Goal: Navigation & Orientation: Find specific page/section

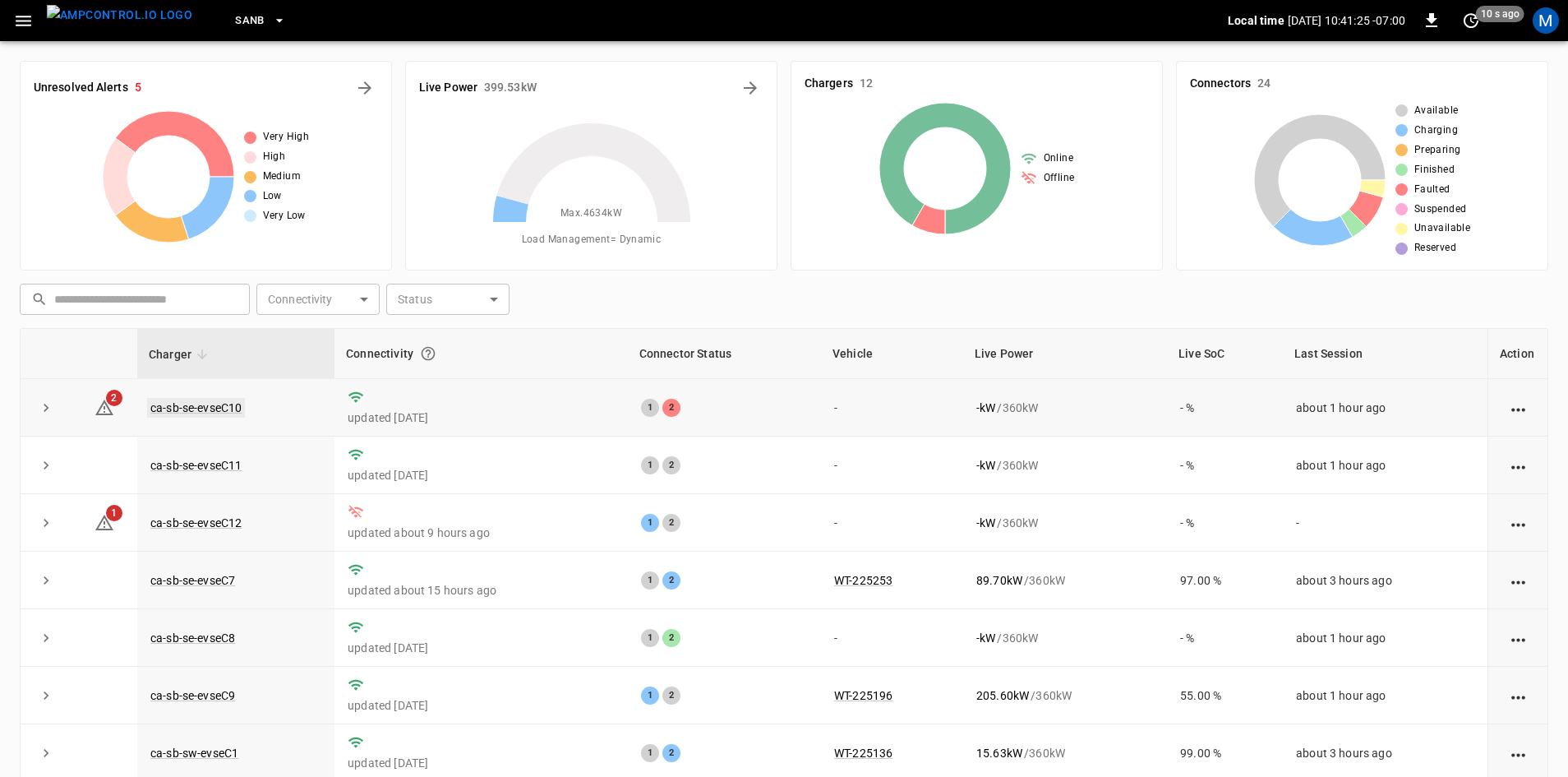
click at [228, 411] on link "ca-sb-se-evseC10" at bounding box center [196, 407] width 98 height 20
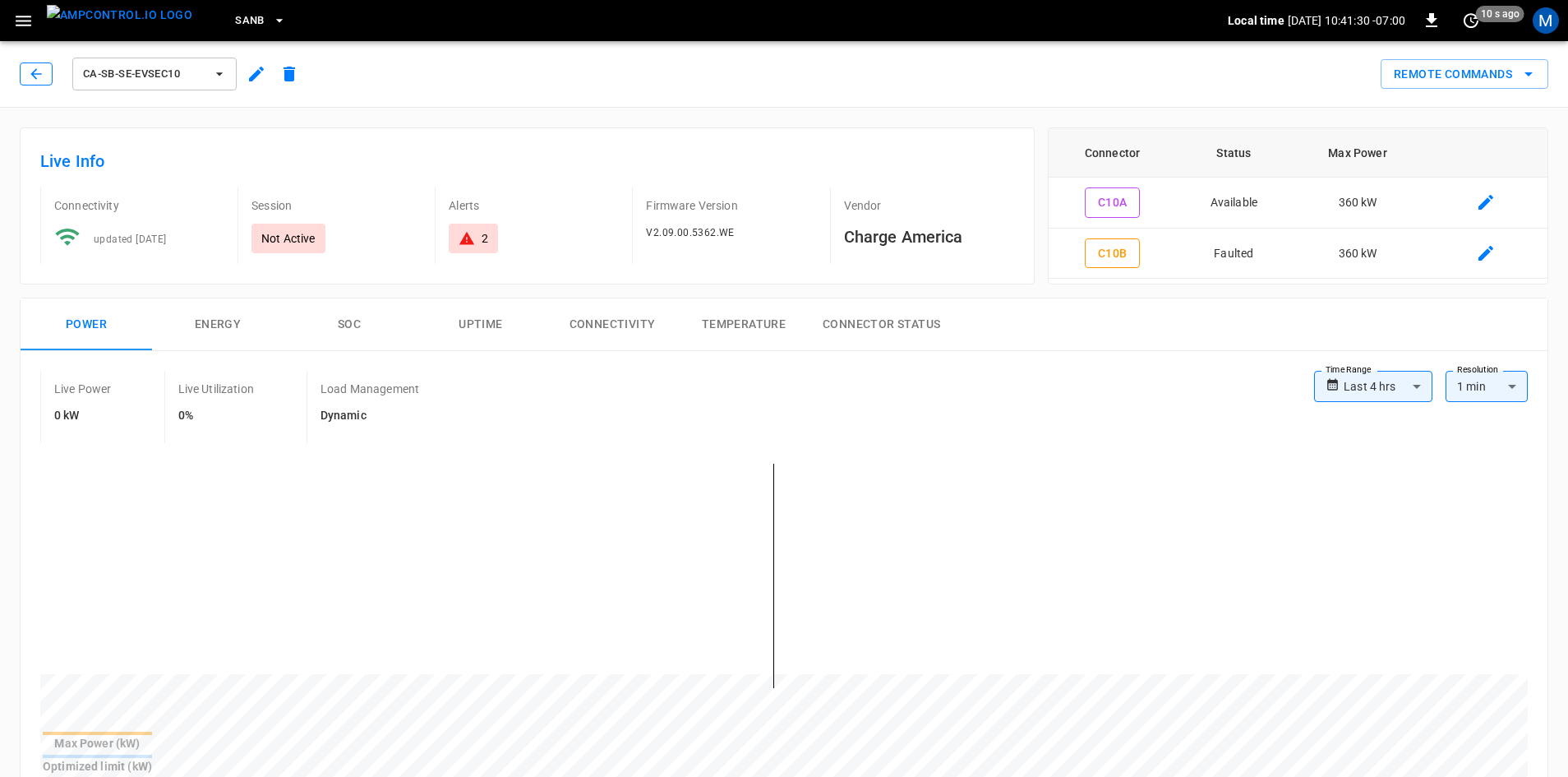
click at [28, 75] on icon "button" at bounding box center [36, 74] width 16 height 16
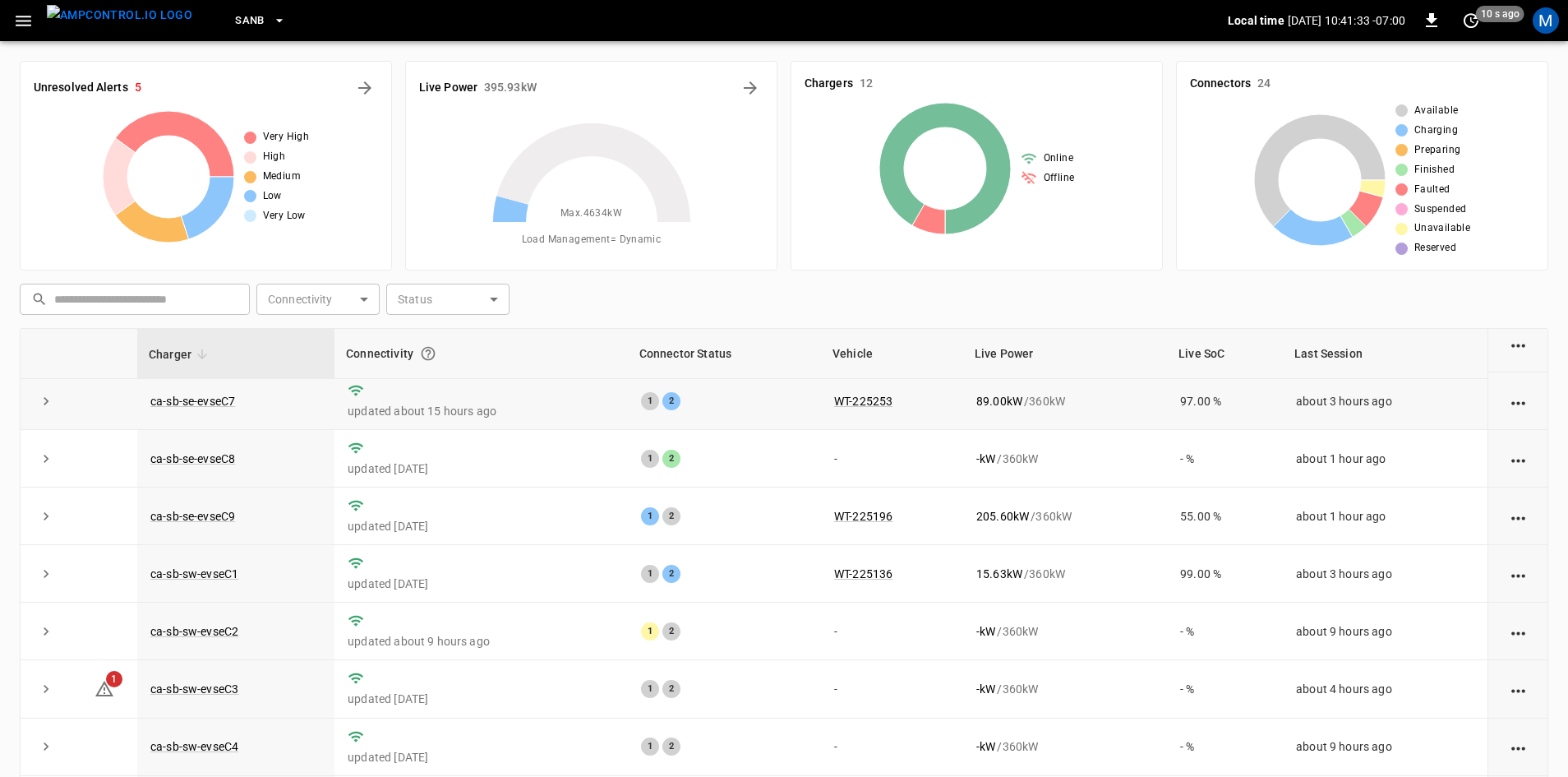
scroll to position [208, 0]
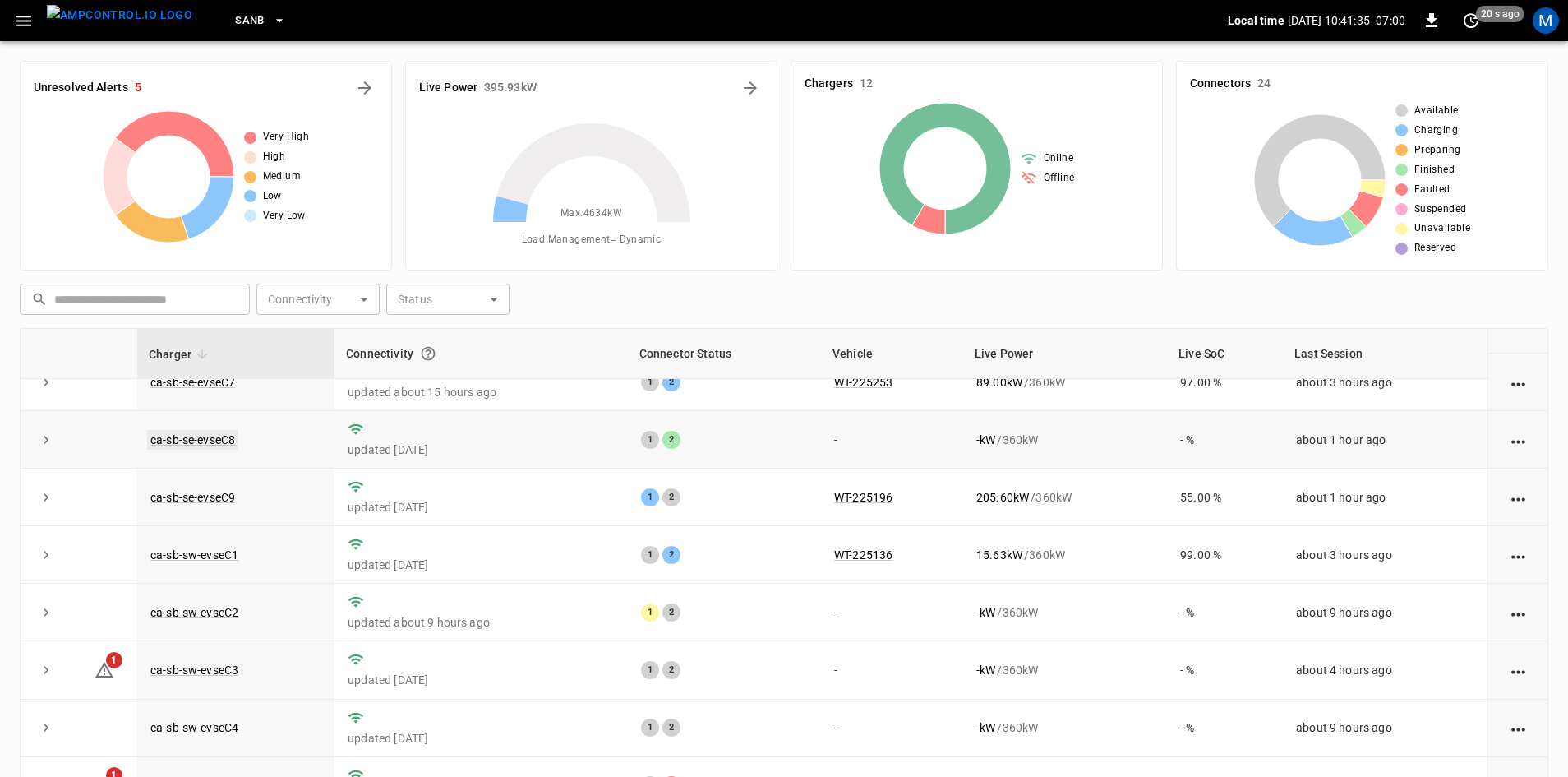
click at [175, 433] on link "ca-sb-se-evseC8" at bounding box center [193, 439] width 91 height 20
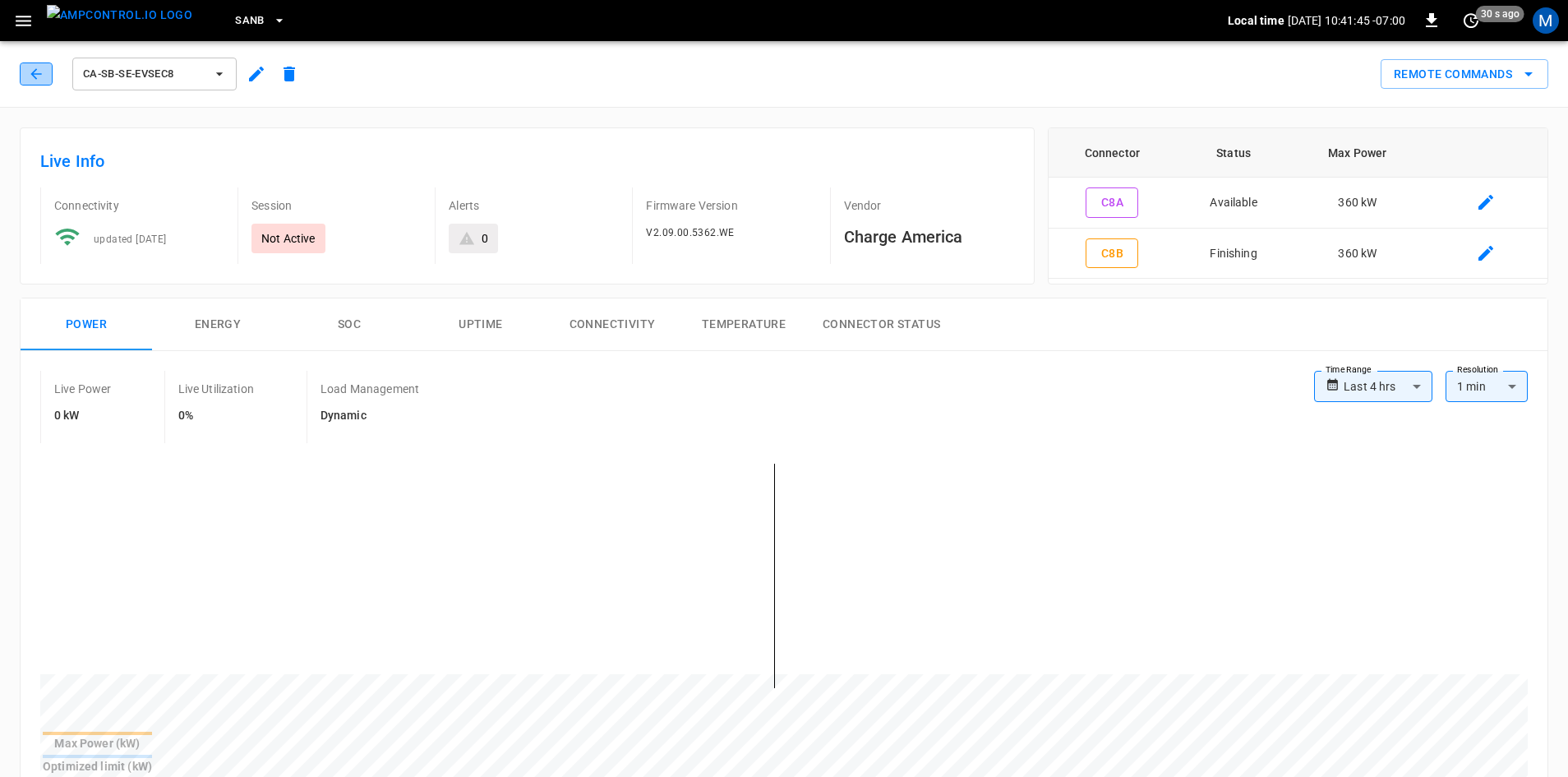
click at [33, 75] on icon "button" at bounding box center [35, 74] width 10 height 10
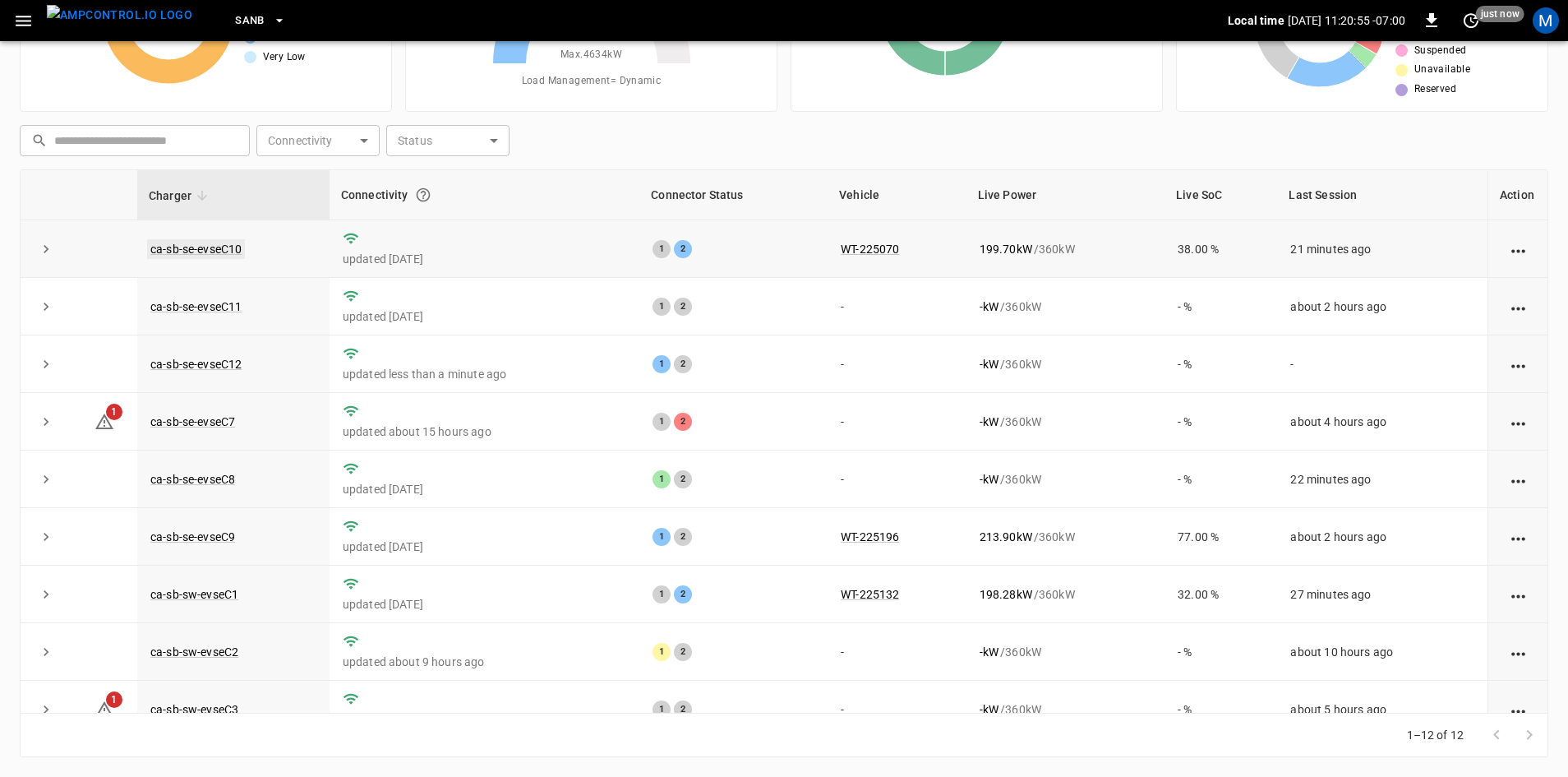
click at [207, 251] on link "ca-sb-se-evseC10" at bounding box center [196, 249] width 98 height 20
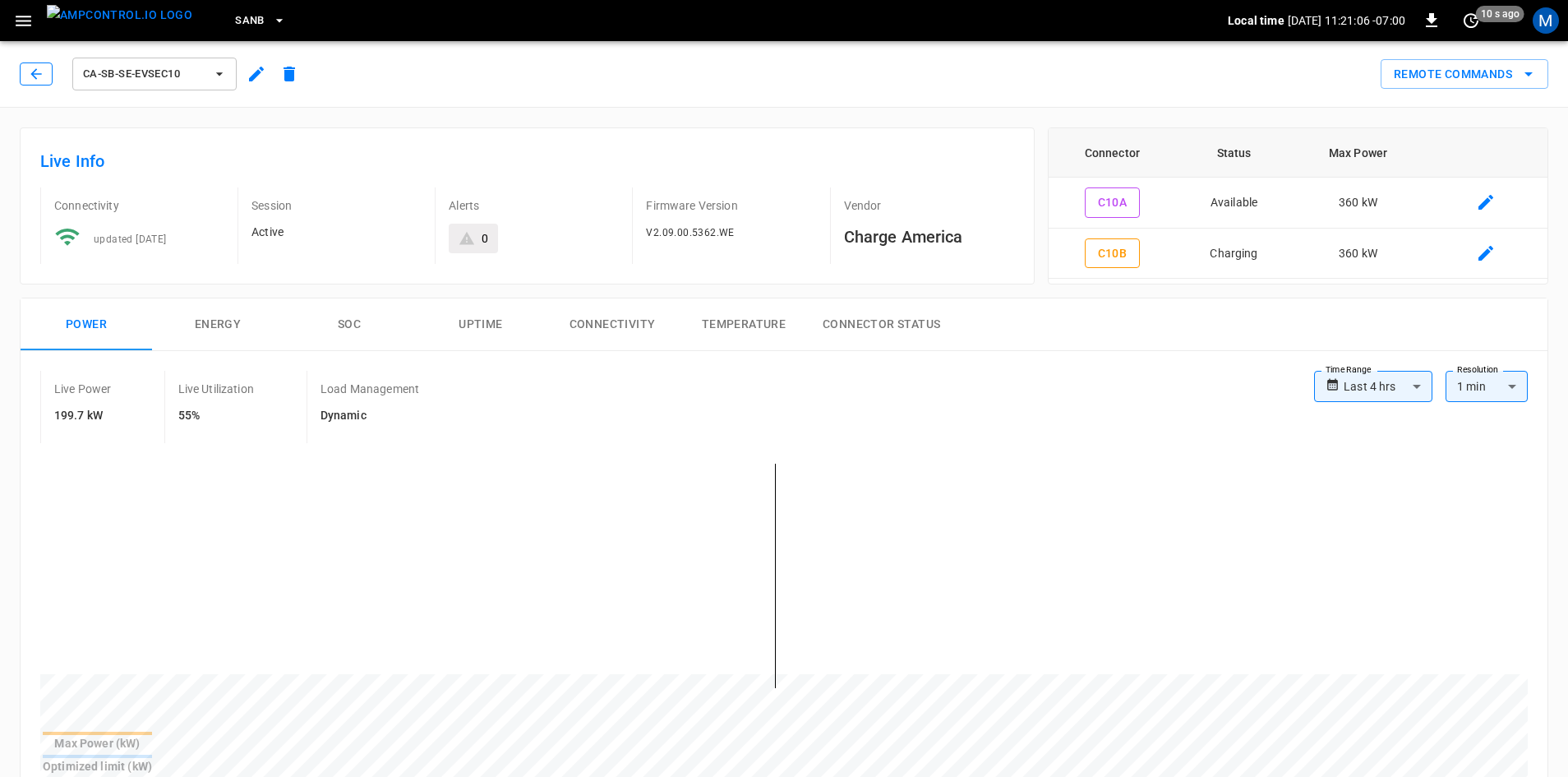
click at [26, 69] on button "button" at bounding box center [36, 74] width 33 height 23
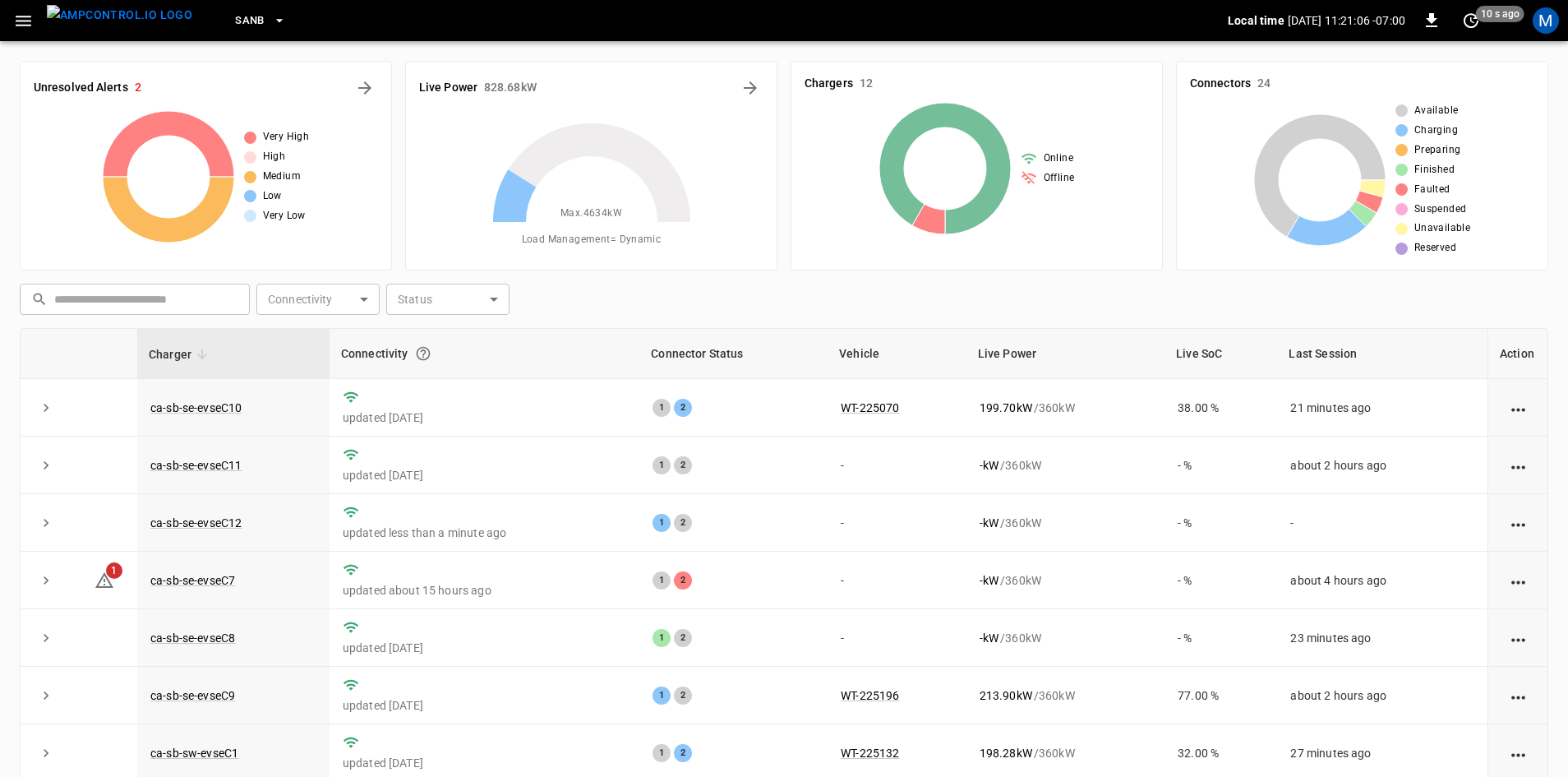
scroll to position [159, 0]
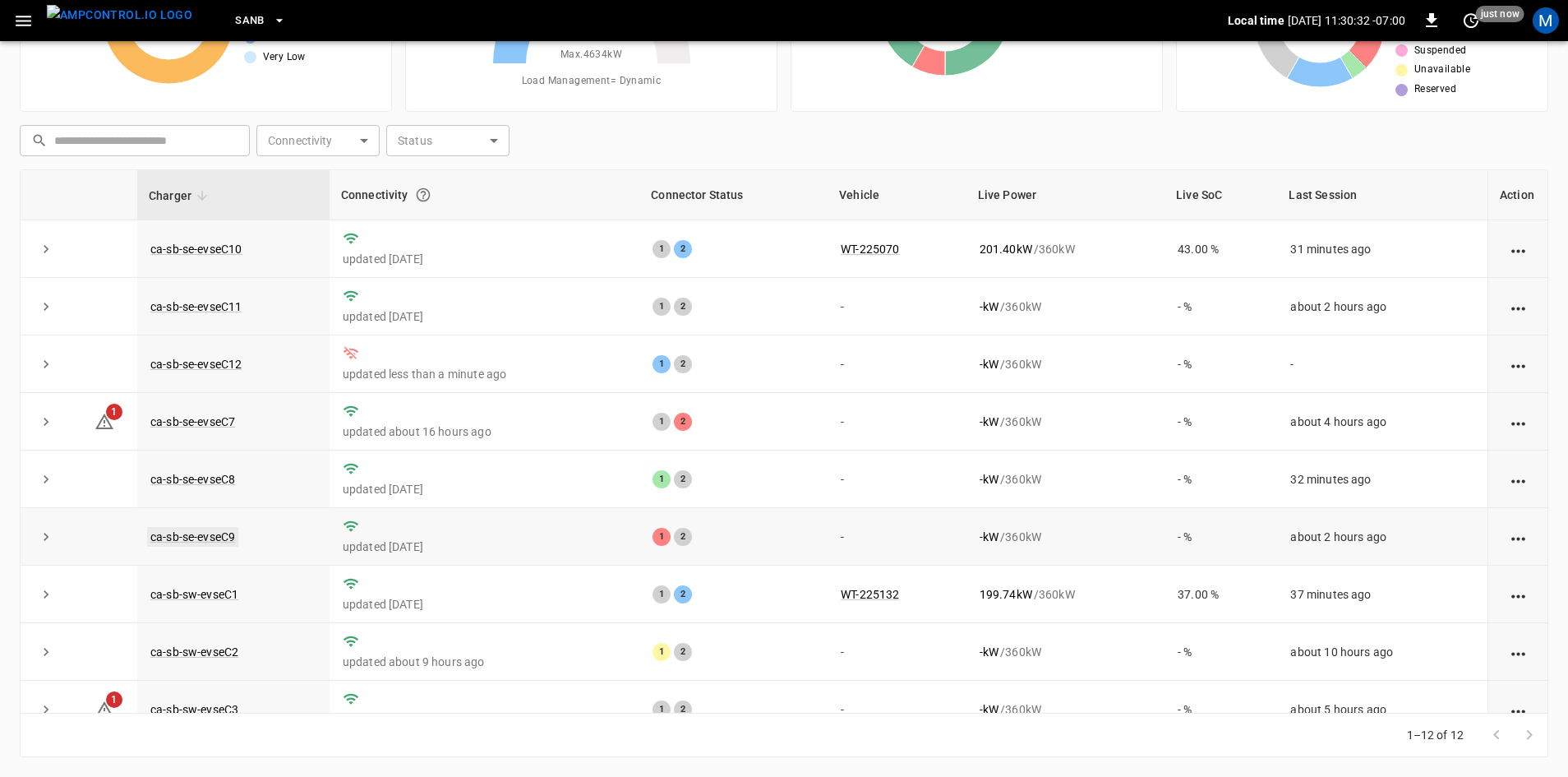
click at [217, 544] on link "ca-sb-se-evseC9" at bounding box center [193, 536] width 91 height 20
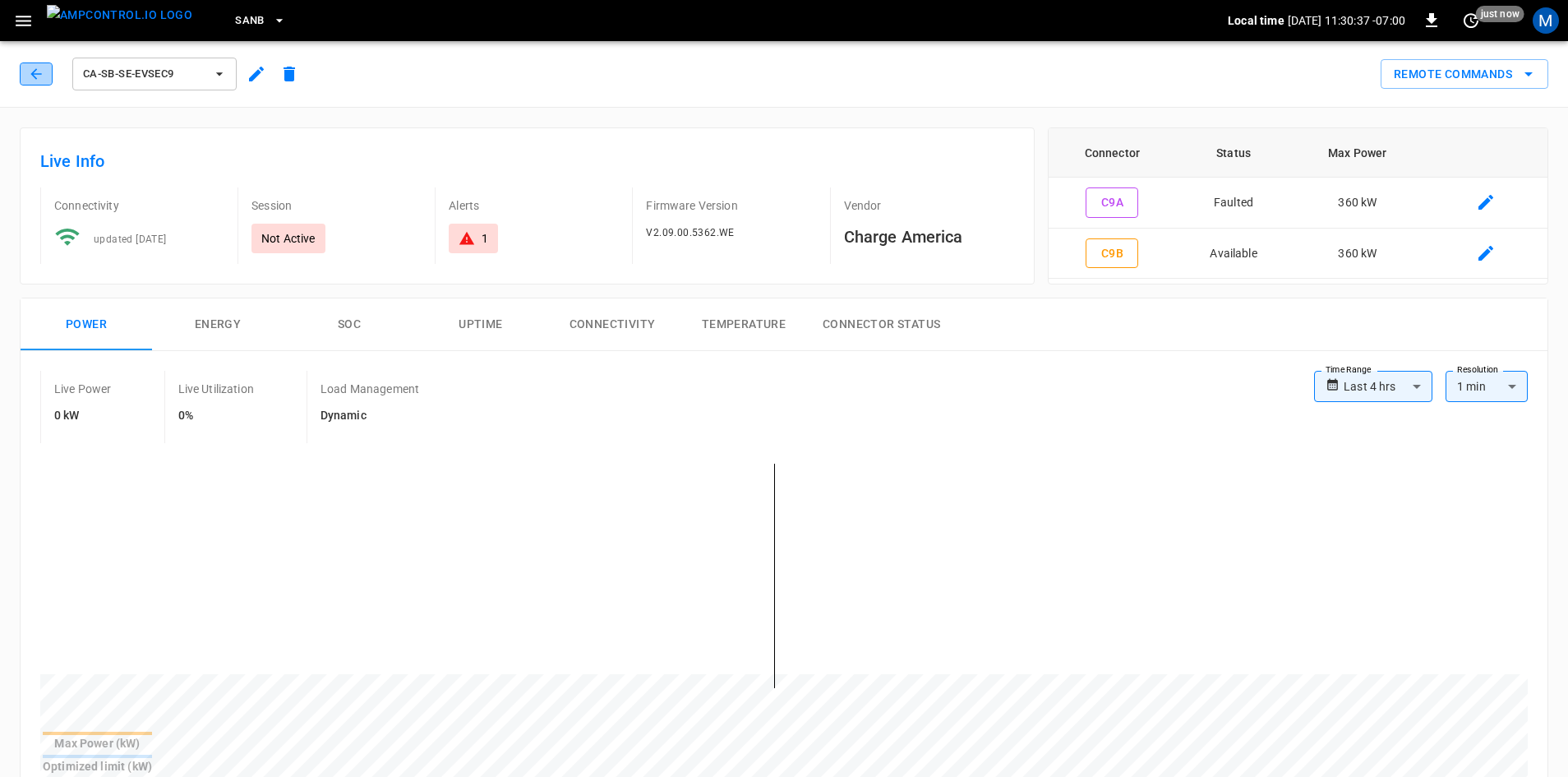
click at [46, 77] on button "button" at bounding box center [36, 74] width 33 height 23
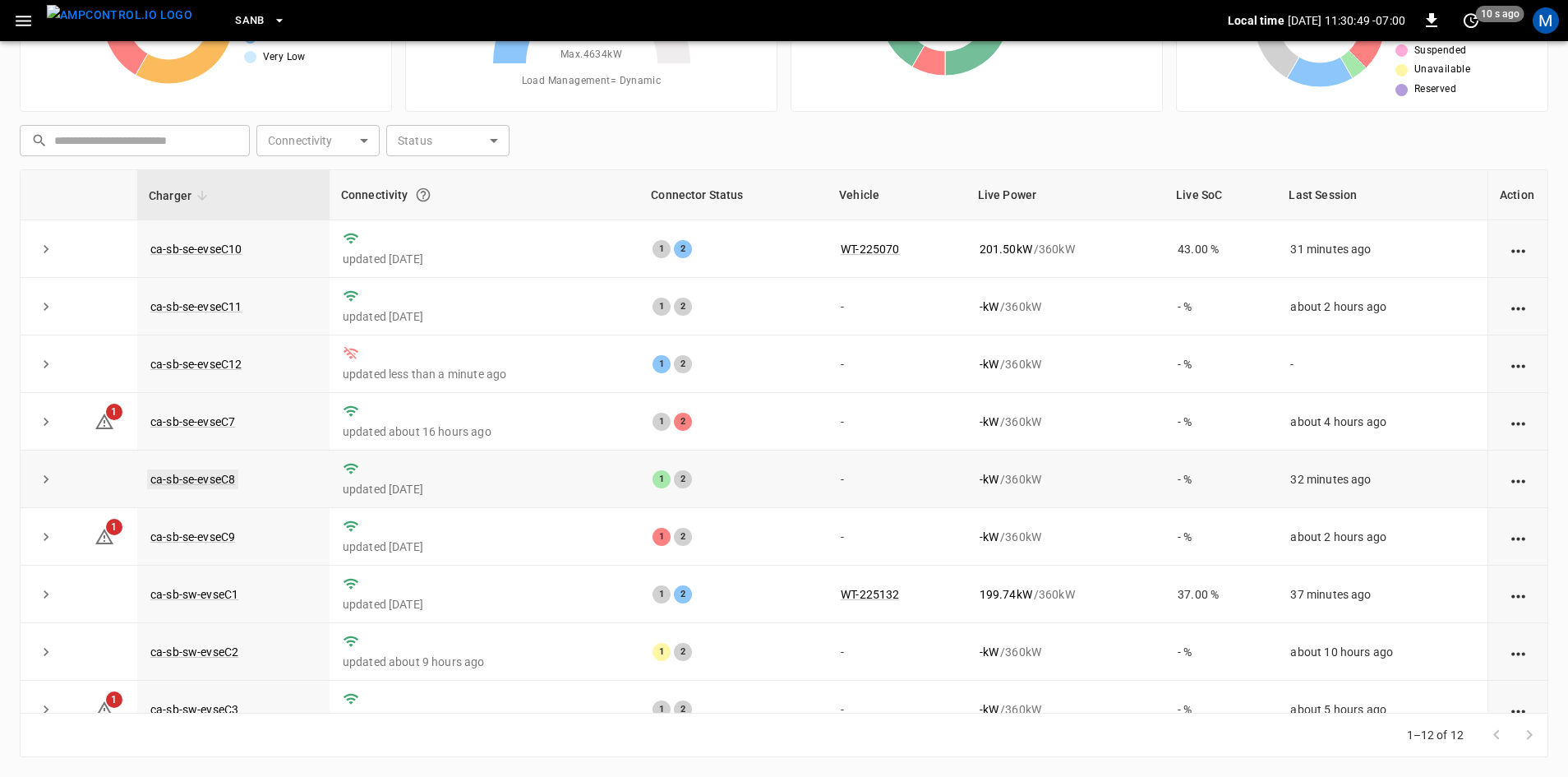
click at [200, 476] on link "ca-sb-se-evseC8" at bounding box center [193, 479] width 91 height 20
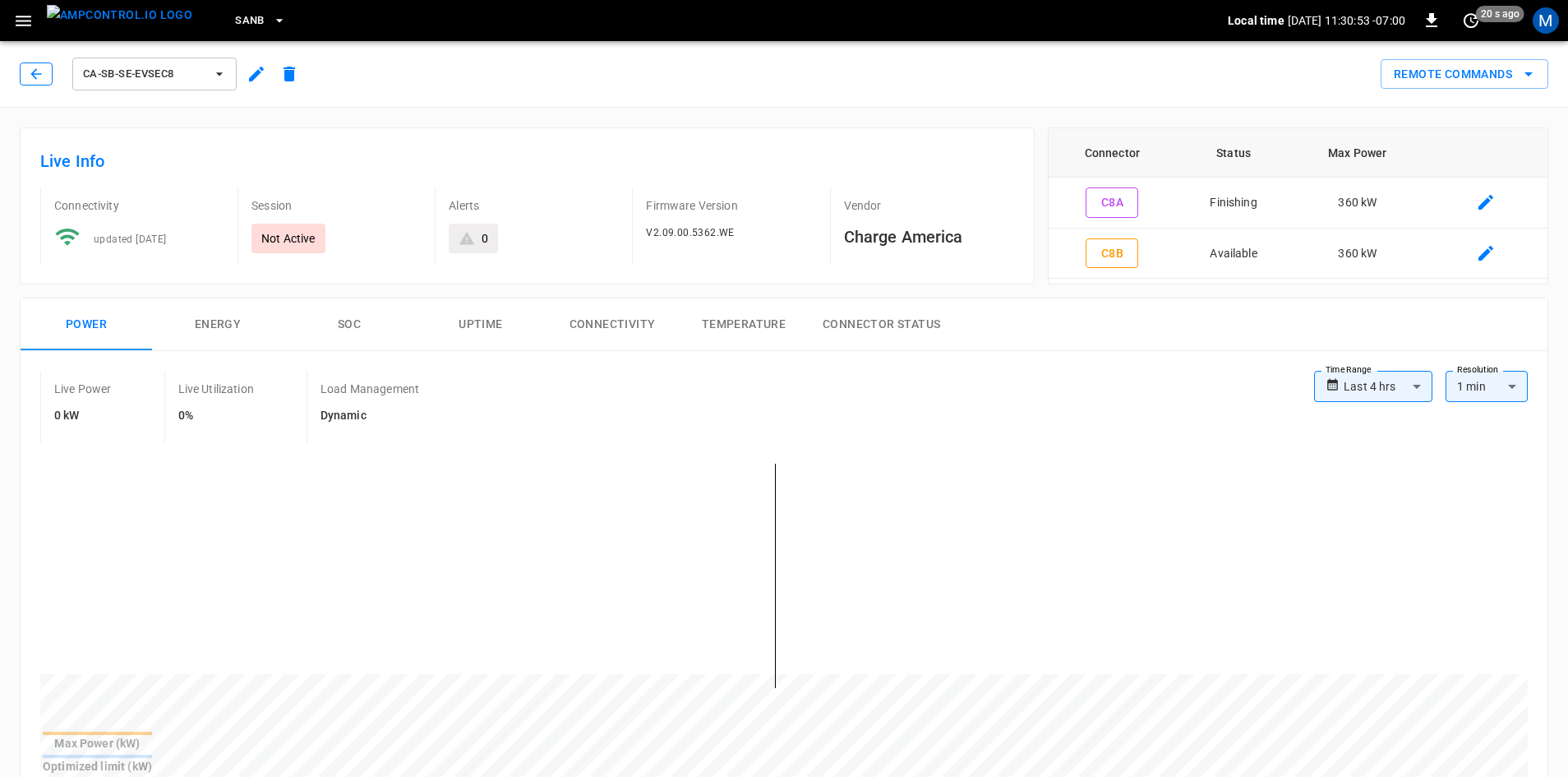
click at [24, 73] on button "button" at bounding box center [36, 74] width 33 height 23
